Goal: Transaction & Acquisition: Register for event/course

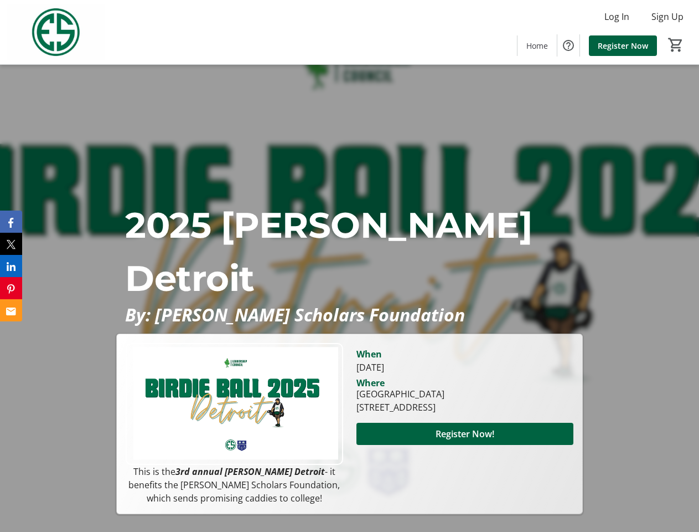
click at [349, 266] on p "2025 [PERSON_NAME] Detroit" at bounding box center [349, 251] width 449 height 106
click at [56, 32] on img at bounding box center [56, 31] width 99 height 55
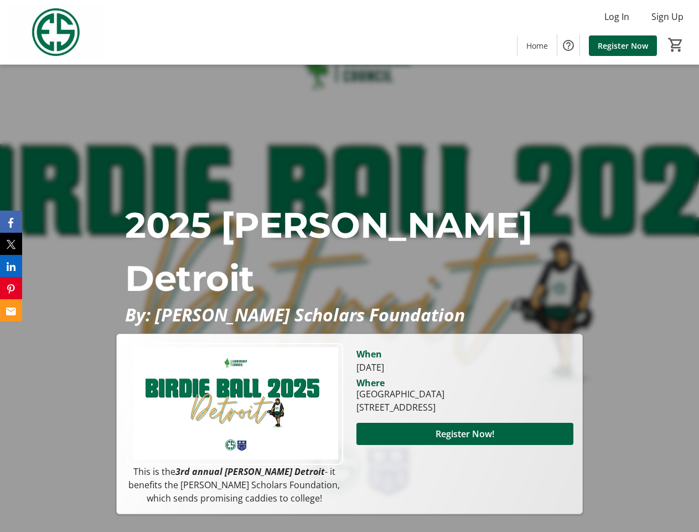
click at [676, 45] on mat-icon "0" at bounding box center [676, 45] width 17 height 17
